Goal: Transaction & Acquisition: Purchase product/service

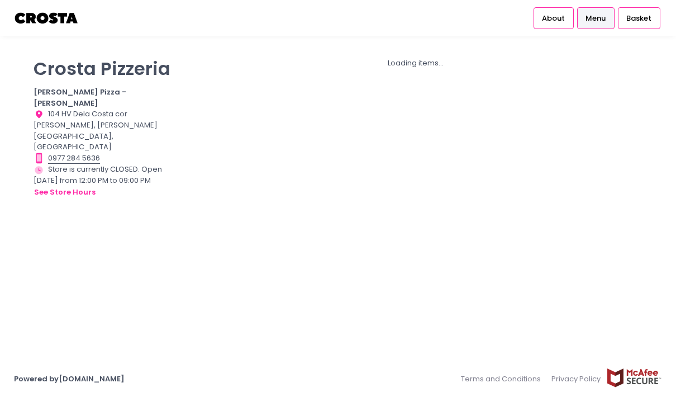
click at [601, 20] on span "Menu" at bounding box center [596, 18] width 20 height 11
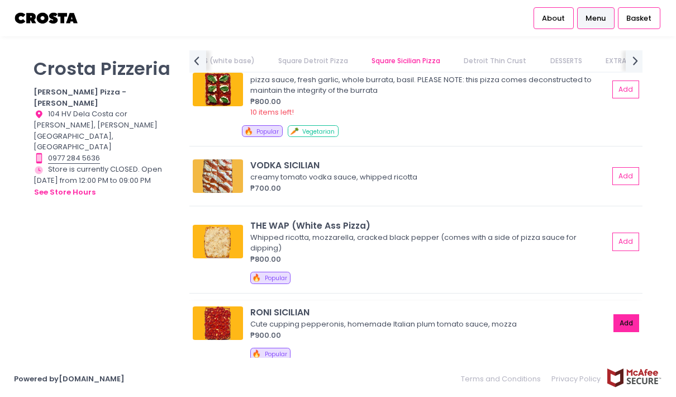
click at [627, 314] on button "Add" at bounding box center [627, 323] width 26 height 18
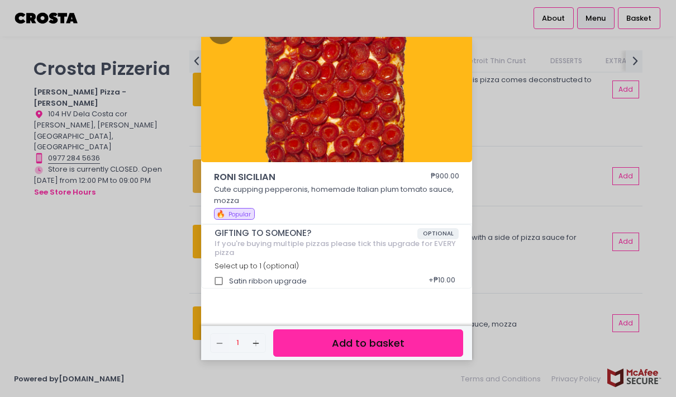
click at [504, 134] on div "[PERSON_NAME] SICILIAN ₱900.00 Cute cupping pepperonis, homemade Italian plum t…" at bounding box center [338, 198] width 676 height 397
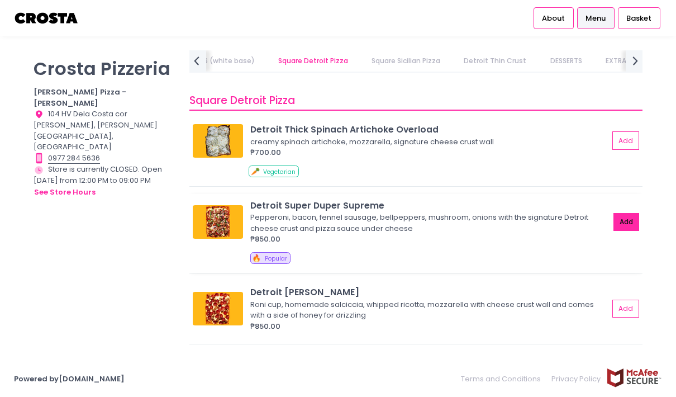
click at [625, 213] on button "Add" at bounding box center [627, 222] width 26 height 18
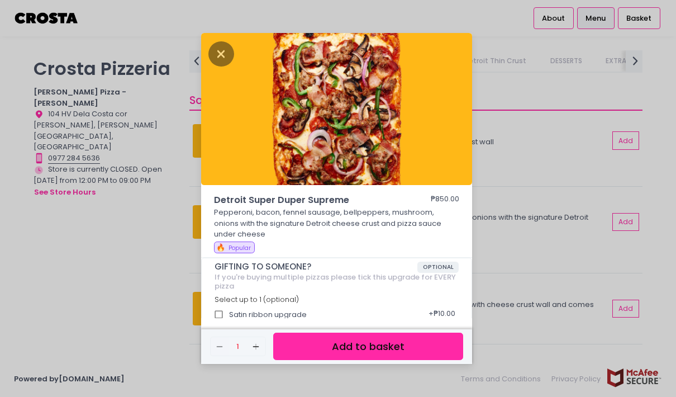
click at [543, 135] on div "Detroit Super Duper Supreme ₱850.00 Pepperoni, bacon, fennel sausage, bellpeppe…" at bounding box center [338, 198] width 676 height 397
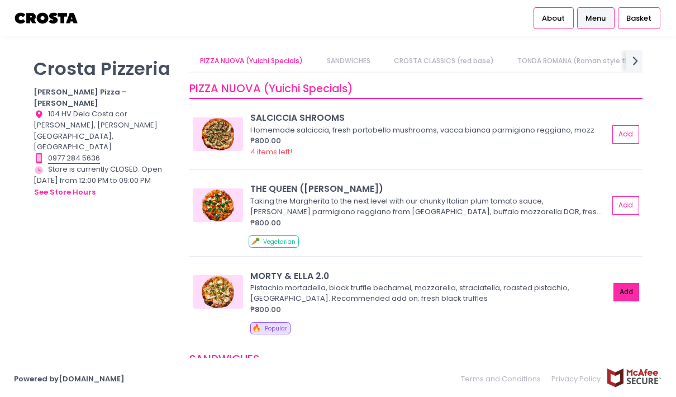
click at [625, 283] on button "Add" at bounding box center [627, 292] width 26 height 18
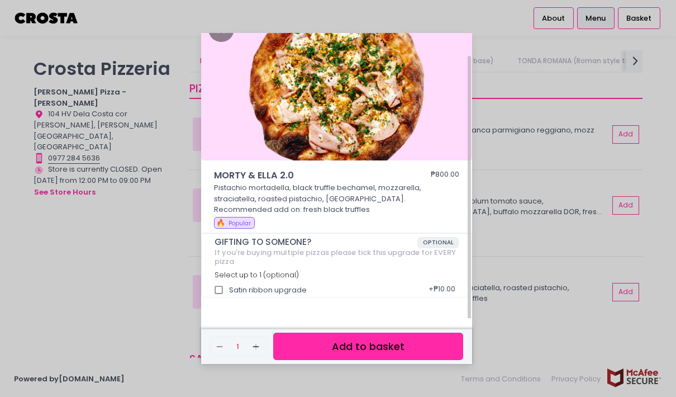
click at [525, 154] on div "MORTY & [PERSON_NAME] 2.0 ₱800.00 Pistachio mortadella, black truffle bechamel,…" at bounding box center [338, 198] width 676 height 397
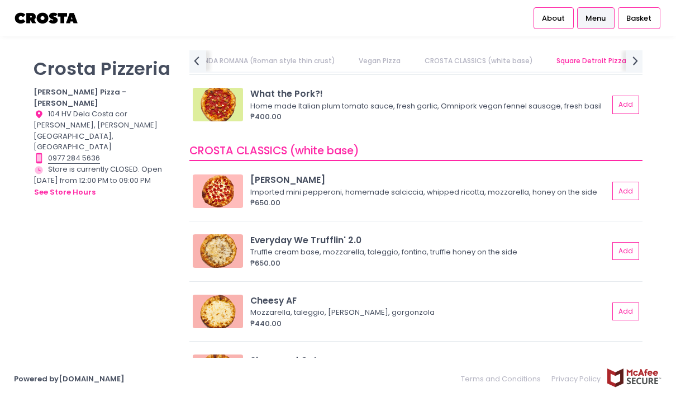
scroll to position [968, 0]
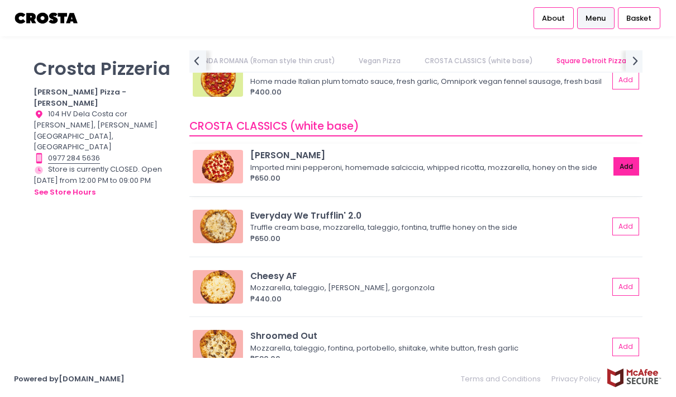
click at [629, 157] on button "Add" at bounding box center [627, 166] width 26 height 18
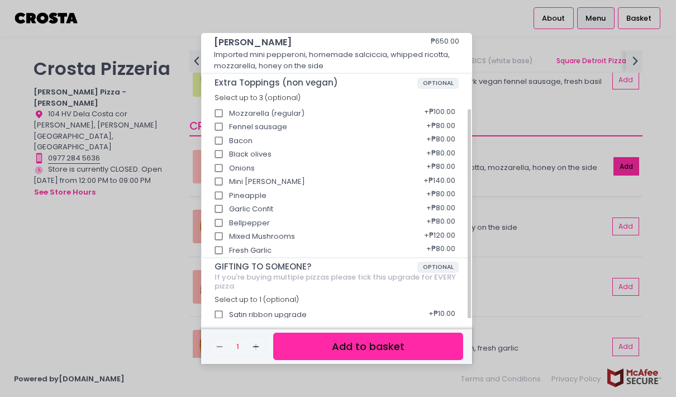
scroll to position [165, 0]
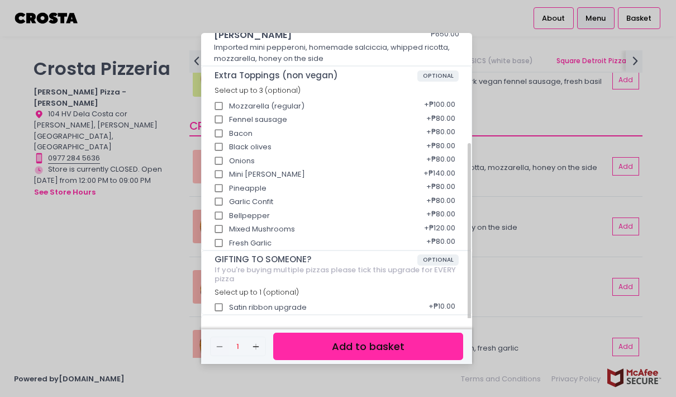
click at [517, 135] on div "[PERSON_NAME] ₱650.00 Imported mini pepperoni, homemade [PERSON_NAME], whipped …" at bounding box center [338, 198] width 676 height 397
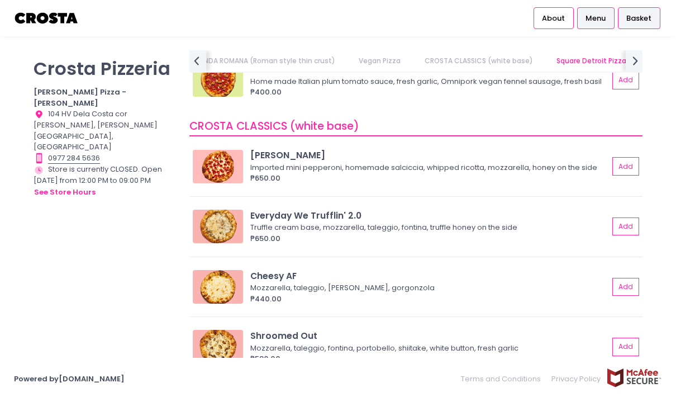
click at [645, 16] on span "Basket" at bounding box center [638, 18] width 25 height 11
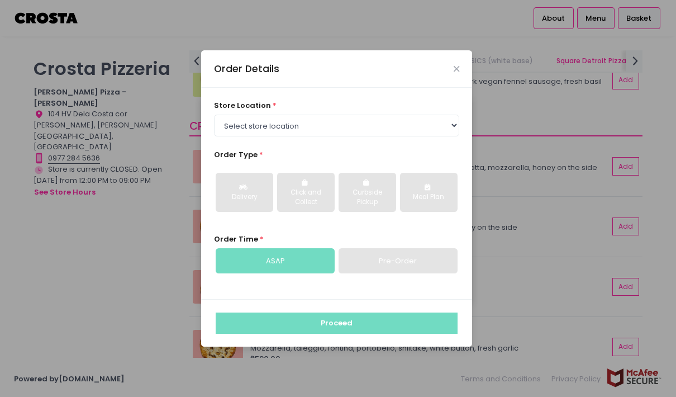
scroll to position [0, 0]
click at [447, 136] on select "Select store location [PERSON_NAME] Pizza - [PERSON_NAME] Pizza - [GEOGRAPHIC_D…" at bounding box center [337, 125] width 246 height 21
select select "5fabb2e53664a8677beaeb89"
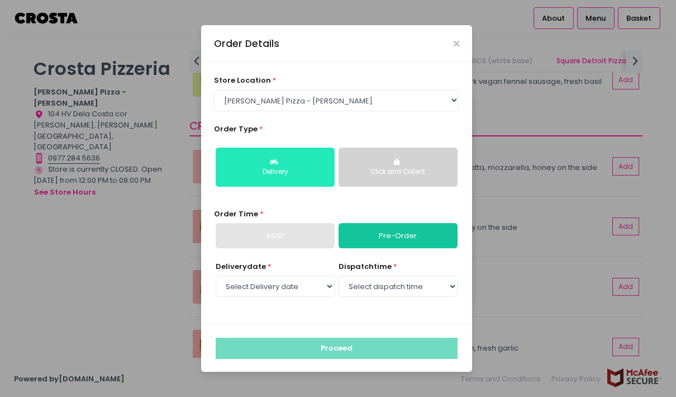
click at [301, 187] on button "Delivery" at bounding box center [275, 167] width 119 height 39
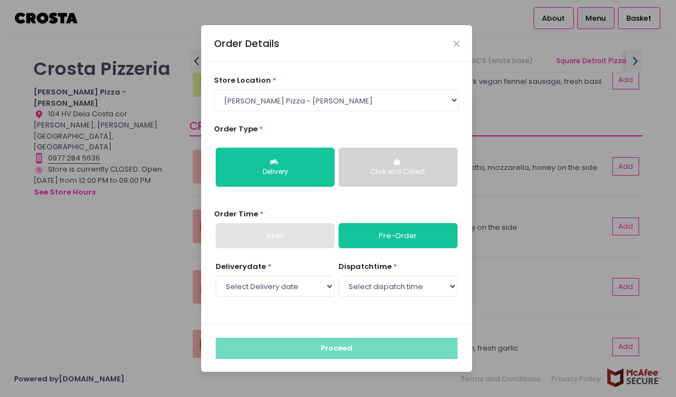
click at [237, 223] on div "ASAP" at bounding box center [275, 236] width 119 height 26
click at [241, 223] on div "ASAP" at bounding box center [275, 236] width 119 height 26
click at [246, 223] on div "ASAP" at bounding box center [275, 236] width 119 height 26
click at [240, 276] on select "Select Delivery date [DATE] [DATE] [DATE] [DATE] [DATE] [DATE]" at bounding box center [275, 286] width 119 height 21
click at [472, 9] on div "Order Details store location * Select store location [PERSON_NAME] Pizza - [PER…" at bounding box center [338, 198] width 676 height 397
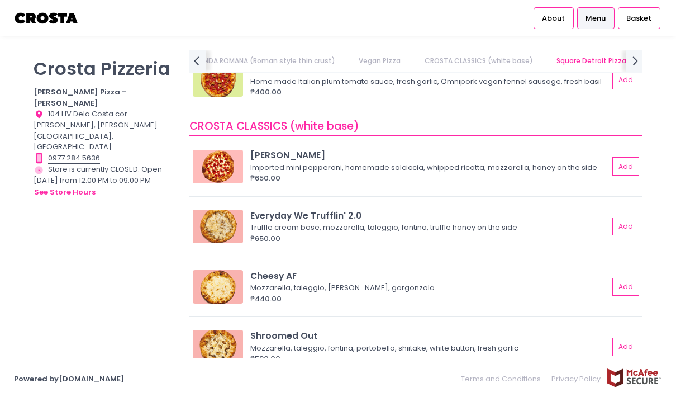
click at [472, 8] on div "Order Details" at bounding box center [336, 10] width 271 height 37
